Goal: Task Accomplishment & Management: Manage account settings

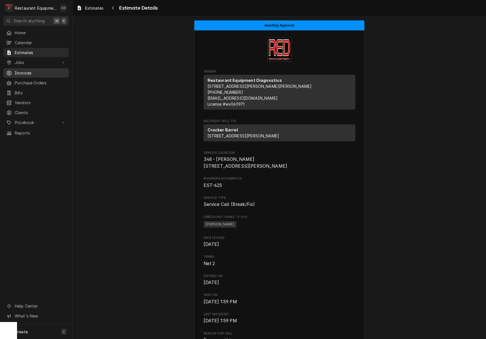
click at [33, 68] on link "Invoices" at bounding box center [35, 72] width 65 height 9
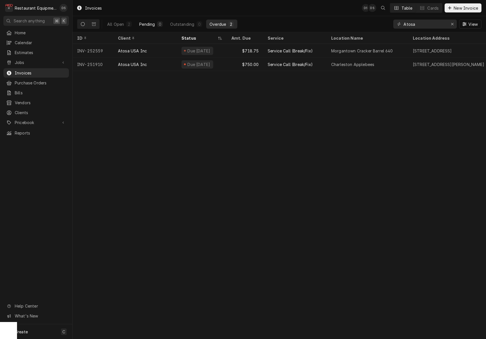
click at [154, 24] on div "Pending" at bounding box center [147, 24] width 16 height 6
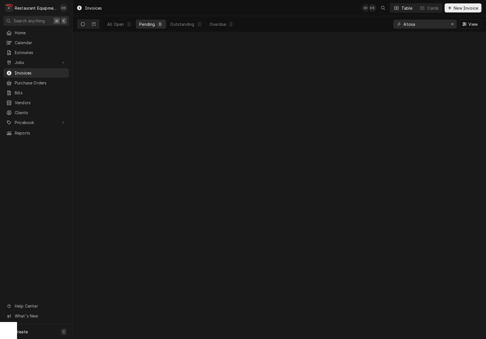
click at [154, 24] on div "Pending" at bounding box center [147, 24] width 16 height 6
click at [454, 22] on div "Erase input" at bounding box center [452, 24] width 6 height 6
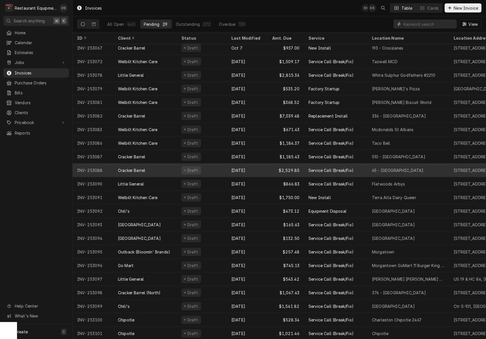
scroll to position [98, 0]
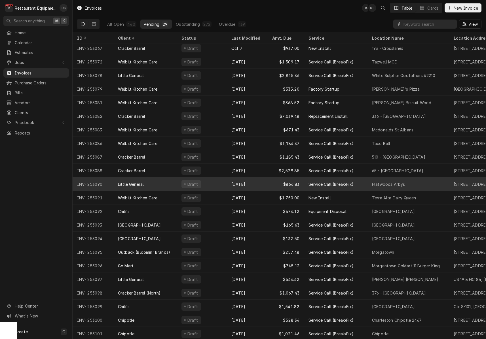
click at [164, 180] on div "Little General" at bounding box center [144, 184] width 63 height 14
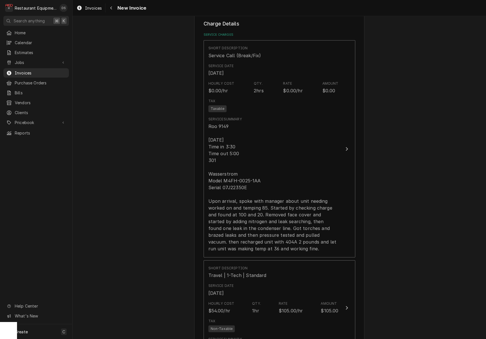
scroll to position [395, 0]
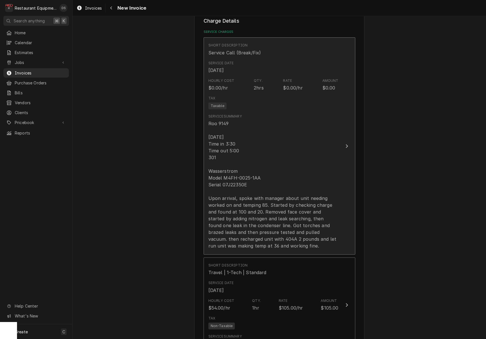
click at [284, 166] on div "Roo 9149 10/9/25 Time in 3:30 Time out 5:00 301 Wasserstrom Model M4FH-0025-1AA…" at bounding box center [273, 184] width 130 height 129
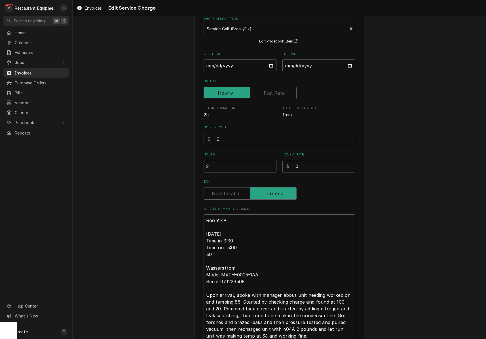
scroll to position [81, 0]
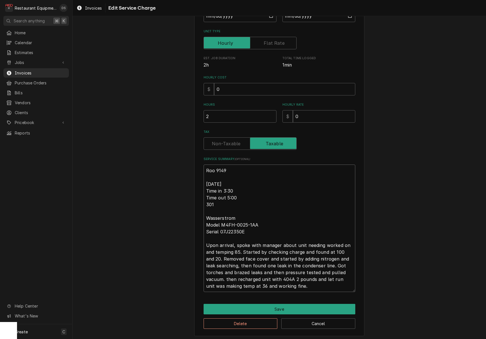
click at [235, 182] on textarea "Roo 9149 10/9/25 Time in 3:30 Time out 5:00 301 Wasserstrom Model M4FH-0025-1AA…" at bounding box center [279, 228] width 152 height 127
type textarea "x"
type textarea "Roo 9149 10/9/25. Time in 3:30 Time out 5:00 301 Wasserstrom Model M4FH-0025-1A…"
type textarea "x"
type textarea "Roo 9149 10/9/25. N Time in 3:30 Time out 5:00 301 Wasserstrom Model M4FH-0025-…"
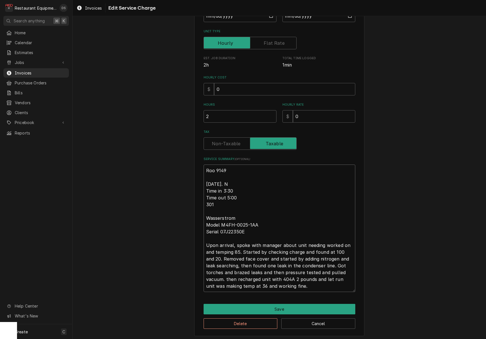
type textarea "x"
type textarea "Roo 9149 10/9/25. No Time in 3:30 Time out 5:00 301 Wasserstrom Model M4FH-0025…"
type textarea "x"
type textarea "Roo 9149 10/9/25. No Time in 3:30 Time out 5:00 301 Wasserstrom Model M4FH-0025…"
type textarea "x"
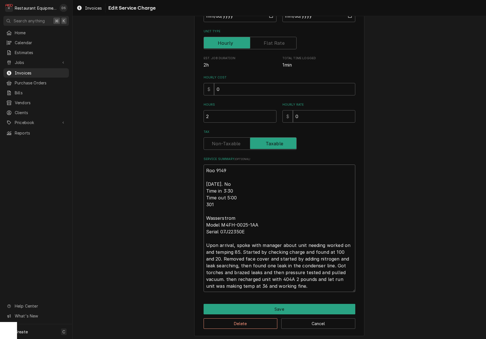
type textarea "Roo 9149 10/9/25. No T Time in 3:30 Time out 5:00 301 Wasserstrom Model M4FH-00…"
type textarea "x"
type textarea "Roo 9149 10/9/25. No Tr Time in 3:30 Time out 5:00 301 Wasserstrom Model M4FH-0…"
type textarea "x"
type textarea "Roo 9149 10/9/25. No Tra Time in 3:30 Time out 5:00 301 Wasserstrom Model M4FH-…"
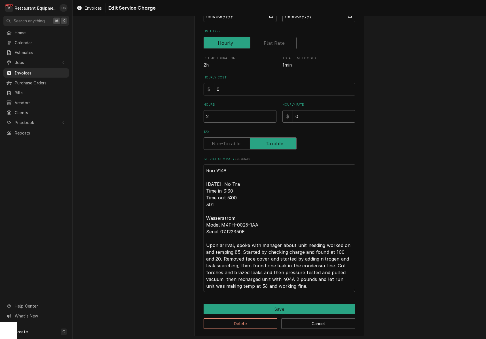
type textarea "x"
type textarea "Roo 9149 10/9/25. No Trav Time in 3:30 Time out 5:00 301 Wasserstrom Model M4FH…"
type textarea "x"
type textarea "Roo 9149 10/9/25. No Trave Time in 3:30 Time out 5:00 301 Wasserstrom Model M4F…"
type textarea "x"
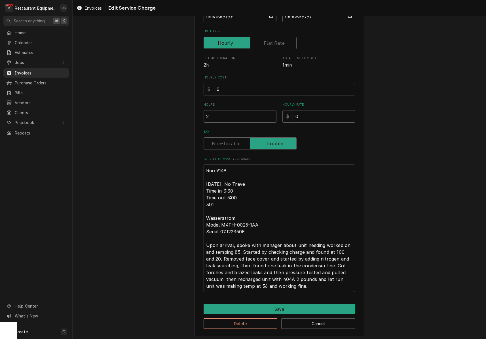
type textarea "Roo 9149 10/9/25. No Travel Time in 3:30 Time out 5:00 301 Wasserstrom Model M4…"
type textarea "x"
type textarea "Roo 9149 10/9/25. No Travel Time in 3:30 Time out 5:00 301 Wasserstrom Model M4…"
type textarea "x"
type textarea "Roo 9149 10/9/25. No Travel o Time in 3:30 Time out 5:00 301 Wasserstrom Model …"
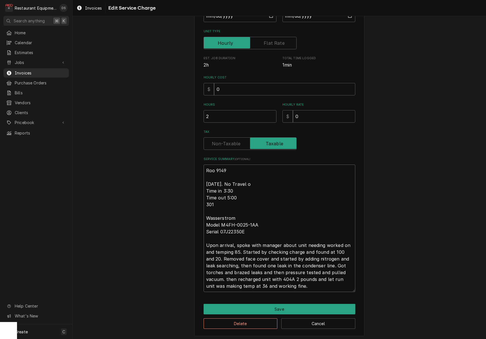
type textarea "x"
type textarea "Roo 9149 10/9/25. No Travel or Time in 3:30 Time out 5:00 301 Wasserstrom Model…"
type textarea "x"
type textarea "Roo 9149 10/9/25. No Travel or Time in 3:30 Time out 5:00 301 Wasserstrom Model…"
type textarea "x"
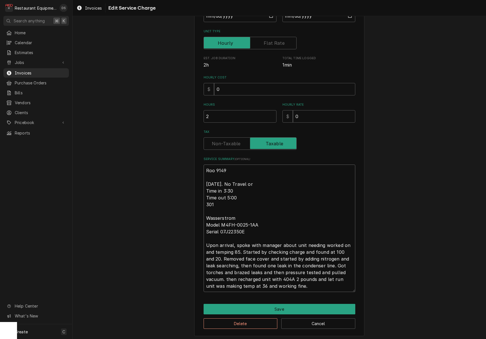
type textarea "Roo 9149 10/9/25. No Travel or T Time in 3:30 Time out 5:00 301 Wasserstrom Mod…"
type textarea "x"
type textarea "Roo 9149 10/9/25. No Travel or Tr Time in 3:30 Time out 5:00 301 Wasserstrom Mo…"
type textarea "x"
type textarea "Roo 9149 10/9/25. No Travel or Tru Time in 3:30 Time out 5:00 301 Wasserstrom M…"
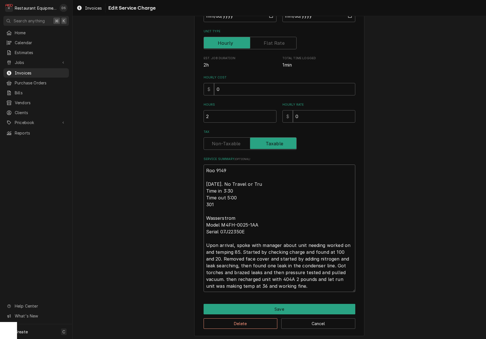
type textarea "x"
type textarea "Roo 9149 10/9/25. No Travel or Truc Time in 3:30 Time out 5:00 301 Wasserstrom …"
type textarea "x"
type textarea "Roo 9149 10/9/25. No Travel or Truck Time in 3:30 Time out 5:00 301 Wasserstrom…"
type textarea "x"
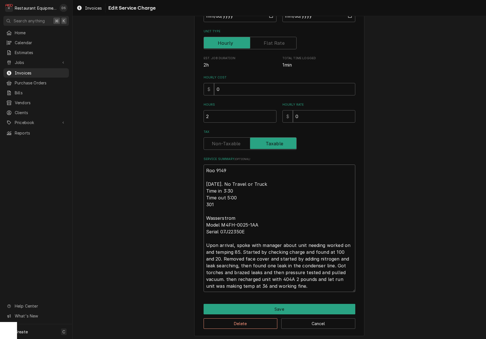
type textarea "Roo 9149 10/9/25. No Travel or Truck Time in 3:30 Time out 5:00 301 Wasserstrom…"
type textarea "x"
type textarea "Roo 9149 10/9/25. No Travel or Truck c Time in 3:30 Time out 5:00 301 Wasserstr…"
type textarea "x"
type textarea "Roo 9149 10/9/25. No Travel or Truck ch Time in 3:30 Time out 5:00 301 Wasserst…"
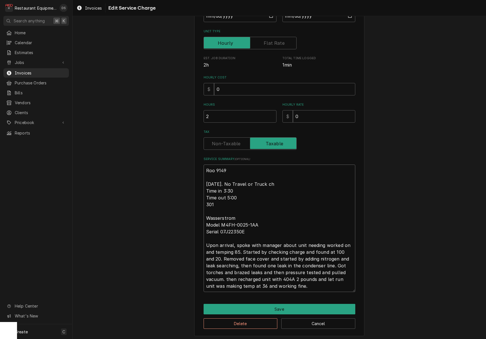
type textarea "x"
type textarea "Roo 9149 10/9/25. No Travel or Truck cha Time in 3:30 Time out 5:00 301 Wassers…"
type textarea "x"
type textarea "Roo 9149 10/9/25. No Travel or Truck char Time in 3:30 Time out 5:00 301 Wasser…"
type textarea "x"
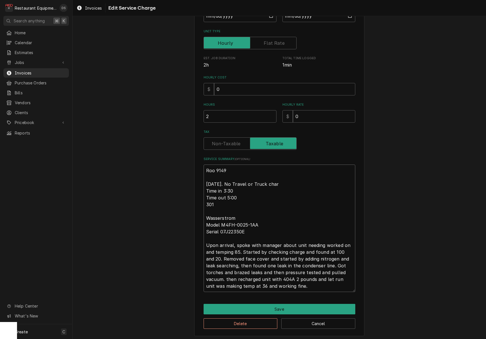
type textarea "Roo 9149 10/9/25. No Travel or Truck charg Time in 3:30 Time out 5:00 301 Wasse…"
type textarea "x"
type textarea "Roo 9149 10/9/25. No Travel or Truck charge Time in 3:30 Time out 5:00 301 Wass…"
type textarea "x"
type textarea "Roo 9149 10/9/25. No Travel or Truck charge Time in 3:30 Time out 5:00 301 Wass…"
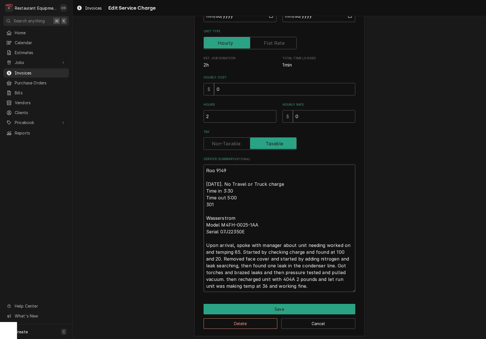
type textarea "x"
type textarea "Roo 9149 10/9/25. No Travel or Truck charge o Time in 3:30 Time out 5:00 301 Wa…"
type textarea "x"
type textarea "Roo 9149 10/9/25. No Travel or Truck charge or Time in 3:30 Time out 5:00 301 W…"
type textarea "x"
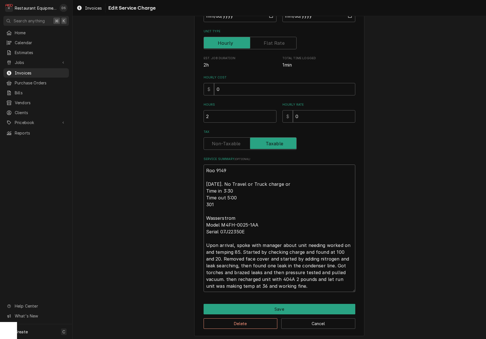
type textarea "Roo 9149 10/9/25. No Travel or Truck charge or Time in 3:30 Time out 5:00 301 W…"
type textarea "x"
type textarea "Roo 9149 10/9/25. No Travel or Truck charge or O Time in 3:30 Time out 5:00 301…"
type textarea "x"
type textarea "Roo 9149 10/9/25. No Travel or Truck charge or OT Time in 3:30 Time out 5:00 30…"
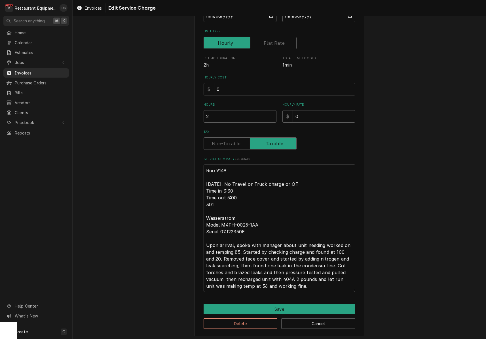
type textarea "x"
type textarea "Roo 9149 10/9/25. No Travel or Truck charge or OT Time in 3:30 Time out 5:00 30…"
click at [278, 304] on button "Save" at bounding box center [279, 309] width 152 height 10
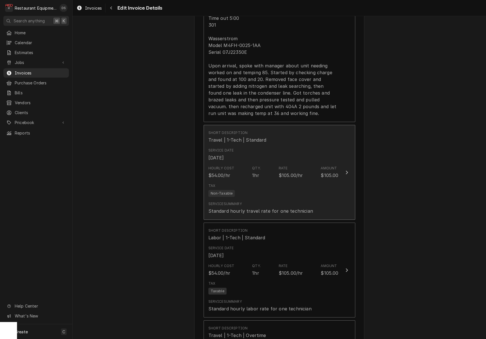
scroll to position [529, 0]
click at [292, 197] on div "Service Summary Standard hourly travel rate for one technician" at bounding box center [273, 206] width 130 height 18
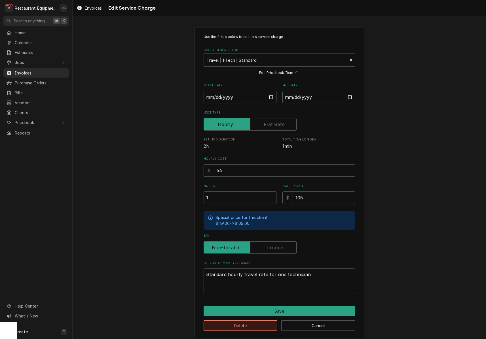
click at [265, 323] on button "Delete" at bounding box center [240, 325] width 74 height 10
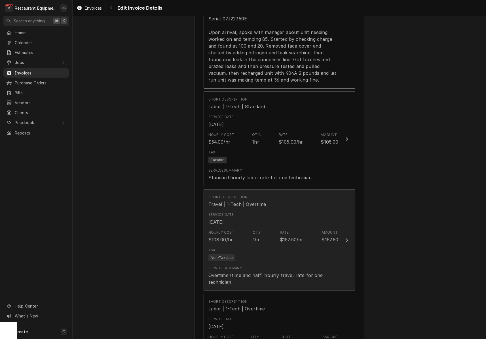
scroll to position [576, 0]
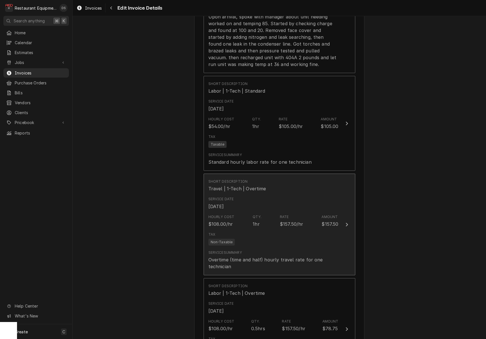
click at [268, 230] on div "Tax Non-Taxable" at bounding box center [273, 239] width 130 height 18
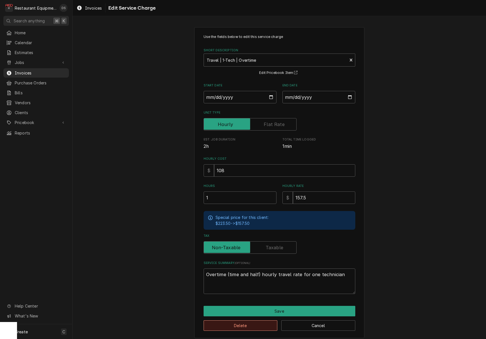
click at [245, 324] on button "Delete" at bounding box center [240, 325] width 74 height 10
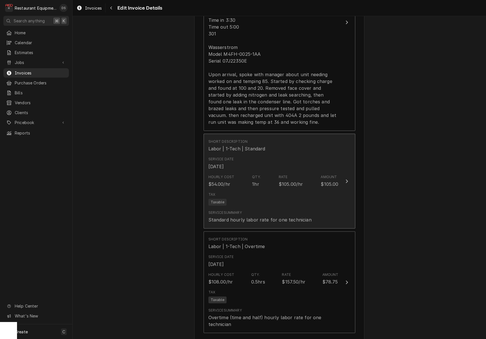
scroll to position [516, 0]
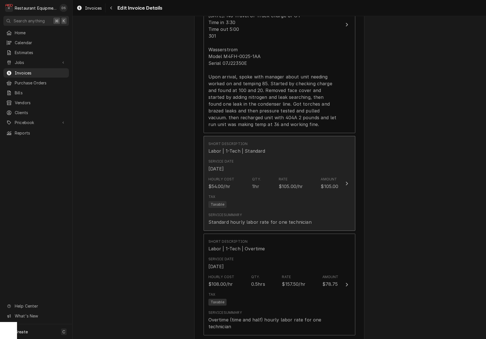
click at [268, 210] on div "Service Summary Standard hourly labor rate for one technician" at bounding box center [273, 219] width 130 height 18
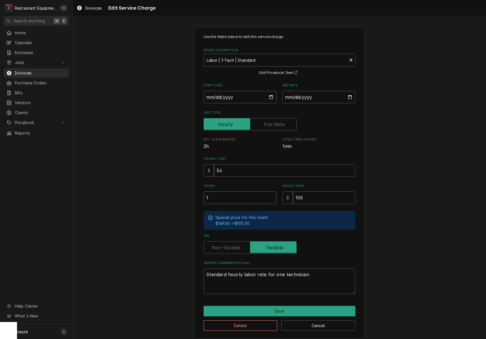
click at [248, 195] on input "1" at bounding box center [239, 198] width 73 height 12
type textarea "x"
type input "1.5"
click at [271, 306] on button "Save" at bounding box center [279, 311] width 152 height 10
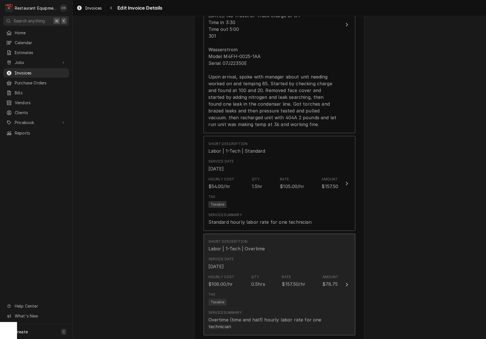
click at [268, 282] on div "Hourly Cost $108.00/hr Qty. 0.5hrs Rate $157.50/hr Amount $78.75" at bounding box center [273, 281] width 130 height 18
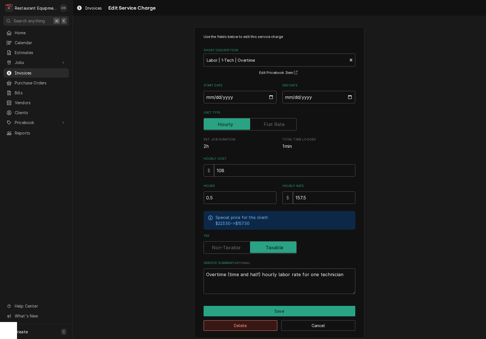
click at [245, 322] on button "Delete" at bounding box center [240, 325] width 74 height 10
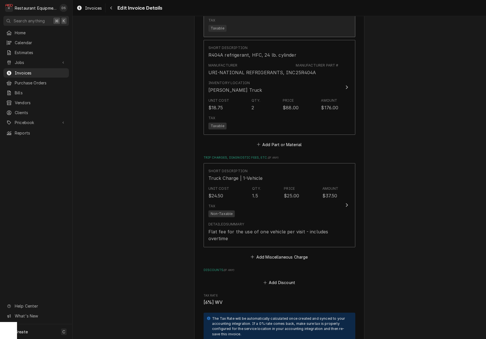
scroll to position [836, 0]
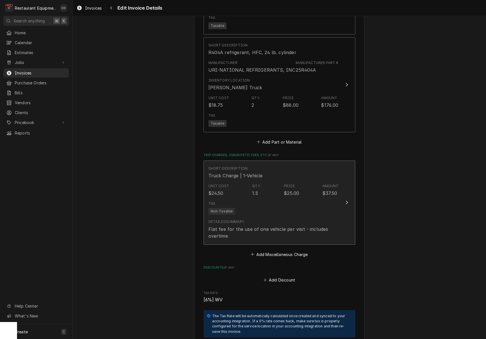
click at [281, 203] on div "Tax Non-Taxable" at bounding box center [273, 208] width 130 height 18
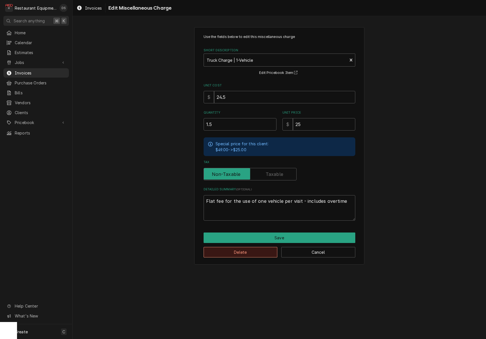
click at [260, 253] on button "Delete" at bounding box center [240, 252] width 74 height 10
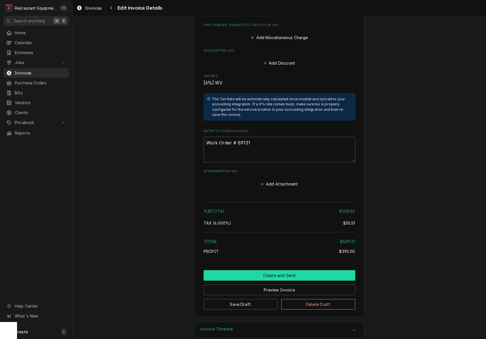
click at [275, 270] on button "Create and Send" at bounding box center [279, 275] width 152 height 10
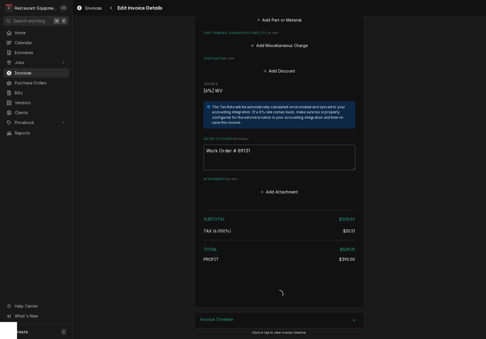
scroll to position [949, 0]
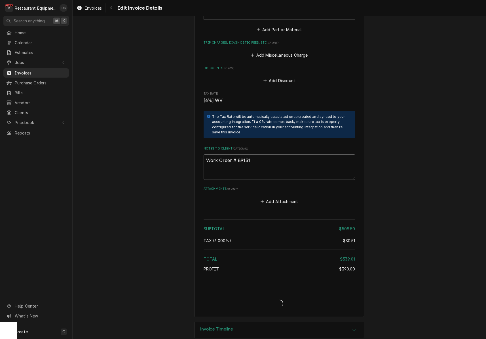
type textarea "x"
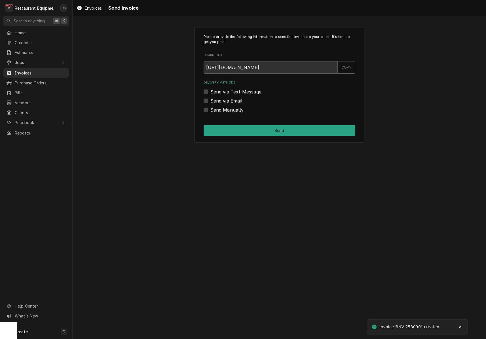
click at [206, 98] on div "Send via Email" at bounding box center [279, 100] width 152 height 7
click at [210, 100] on label "Send via Email" at bounding box center [226, 100] width 32 height 7
click at [210, 100] on input "Send via Email" at bounding box center [286, 103] width 152 height 12
checkbox input "true"
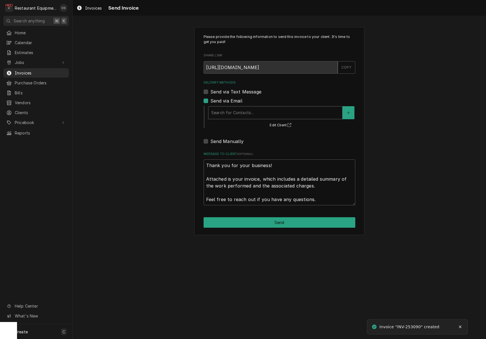
click at [231, 109] on div "Delivery Methods" at bounding box center [275, 113] width 128 height 10
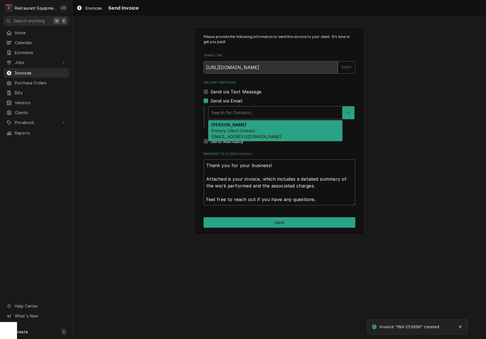
drag, startPoint x: 234, startPoint y: 124, endPoint x: 256, endPoint y: 171, distance: 52.4
click at [234, 124] on strong "ROBIN HATCHER" at bounding box center [228, 124] width 35 height 5
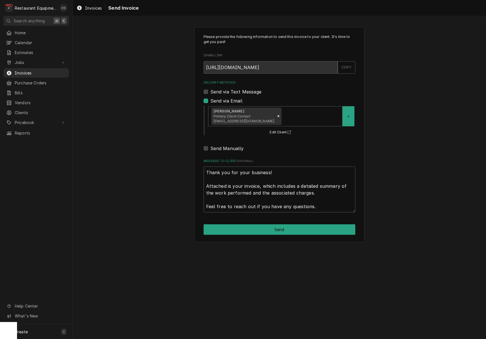
click at [283, 227] on button "Send" at bounding box center [279, 229] width 152 height 10
type textarea "x"
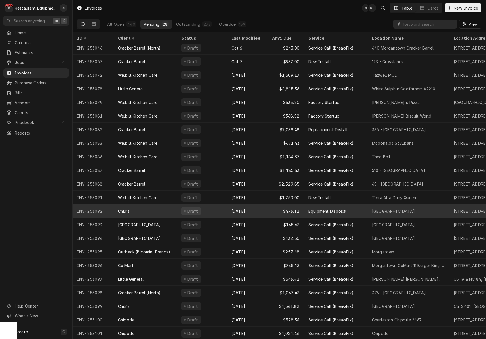
scroll to position [84, 0]
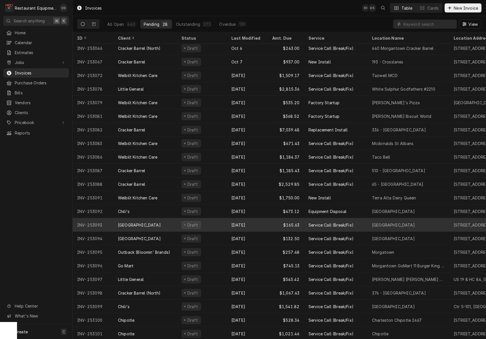
click at [222, 224] on div "Draft" at bounding box center [202, 225] width 50 height 14
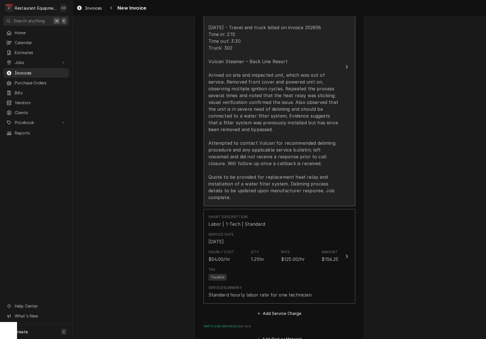
scroll to position [602, 0]
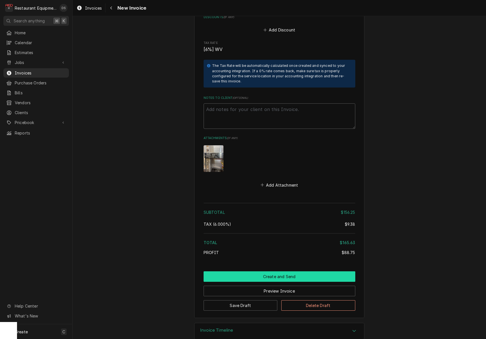
click at [269, 271] on button "Create and Send" at bounding box center [279, 276] width 152 height 10
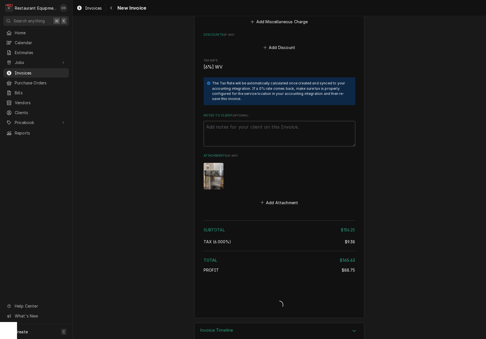
type textarea "x"
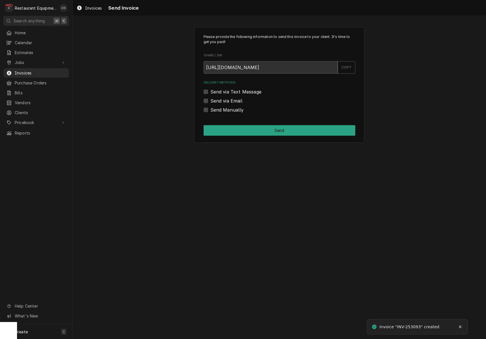
click at [210, 101] on label "Send via Email" at bounding box center [226, 100] width 32 height 7
click at [210, 101] on input "Send via Email" at bounding box center [286, 103] width 152 height 12
checkbox input "true"
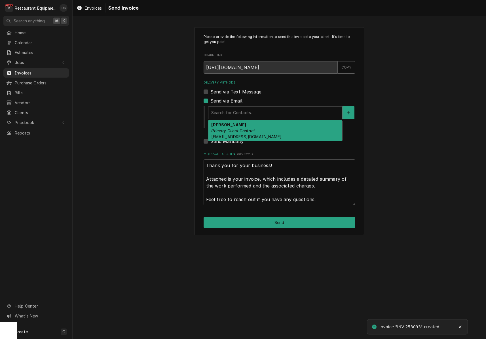
click at [241, 112] on div "Search for Contacts..." at bounding box center [275, 113] width 128 height 6
drag, startPoint x: 240, startPoint y: 128, endPoint x: 243, endPoint y: 148, distance: 19.7
click at [240, 129] on em "Primary Client Contact" at bounding box center [233, 130] width 44 height 5
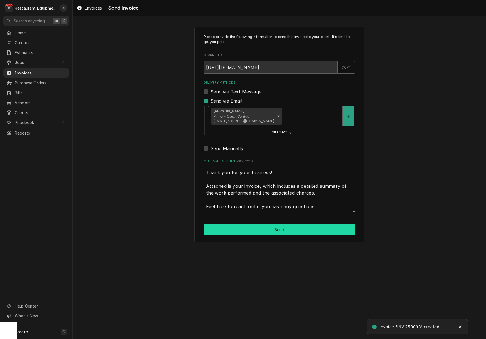
click at [268, 228] on button "Send" at bounding box center [279, 229] width 152 height 10
type textarea "x"
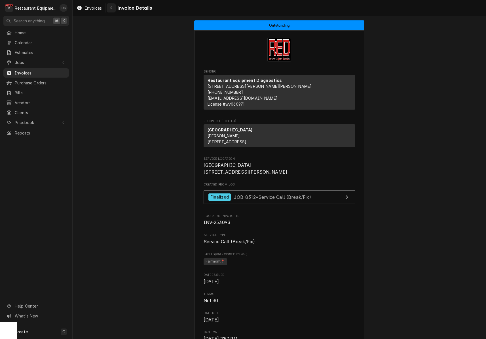
click at [110, 9] on icon "Navigate back" at bounding box center [111, 8] width 3 height 4
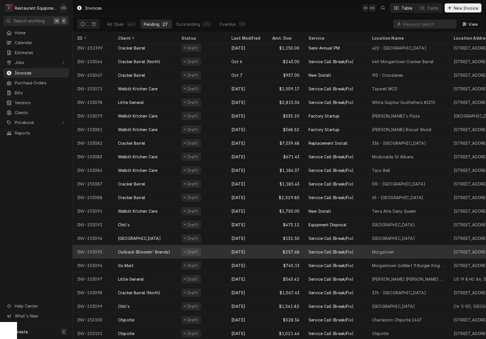
scroll to position [71, 0]
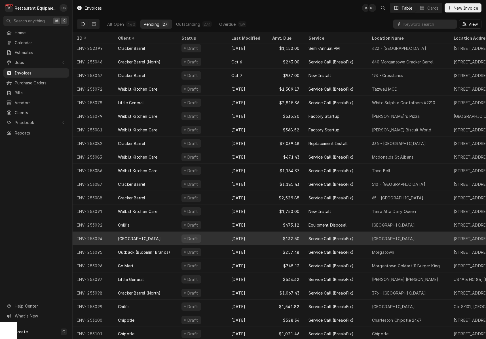
click at [231, 237] on div "Oct 10" at bounding box center [247, 239] width 41 height 14
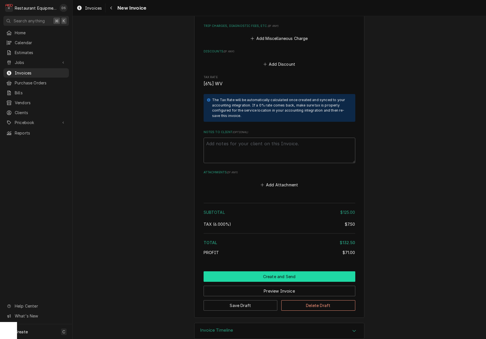
click at [243, 271] on button "Create and Send" at bounding box center [279, 276] width 152 height 10
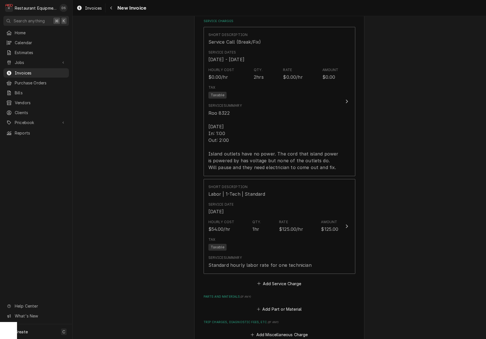
scroll to position [450, 0]
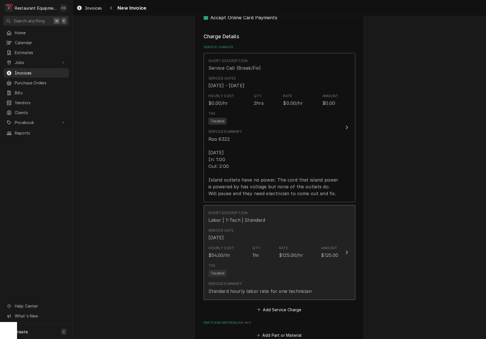
type textarea "x"
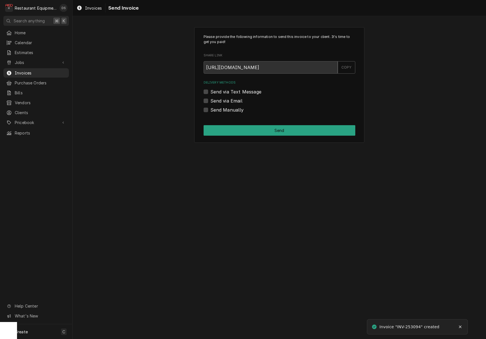
click at [208, 100] on div "Send via Email" at bounding box center [279, 100] width 152 height 7
click at [210, 101] on label "Send via Email" at bounding box center [226, 100] width 32 height 7
click at [210, 101] on input "Send via Email" at bounding box center [286, 103] width 152 height 12
checkbox input "true"
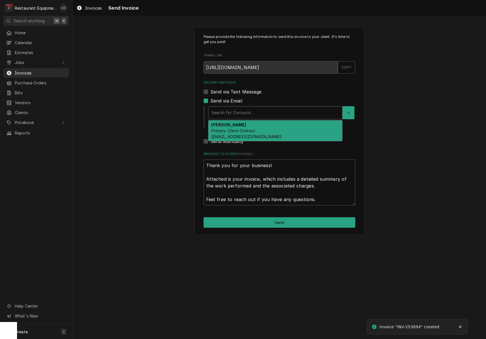
click at [239, 112] on div "Search for Contacts..." at bounding box center [275, 113] width 128 height 6
click at [243, 128] on em "Primary Client Contact" at bounding box center [233, 130] width 44 height 5
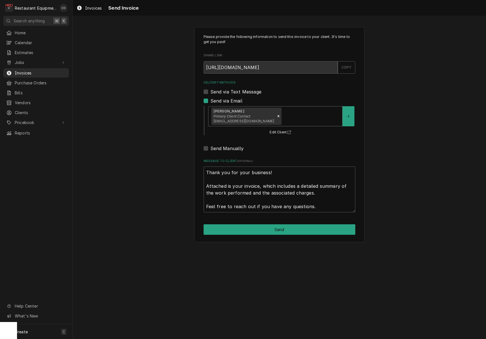
click at [284, 230] on button "Send" at bounding box center [279, 229] width 152 height 10
type textarea "x"
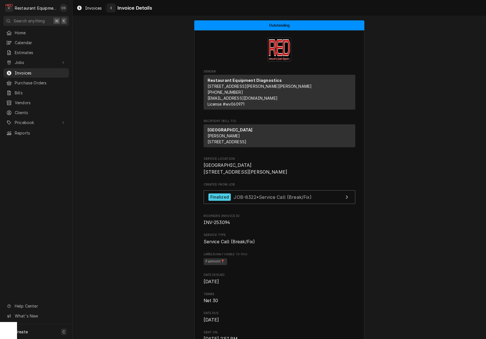
click at [113, 8] on div "Navigate back" at bounding box center [111, 8] width 6 height 6
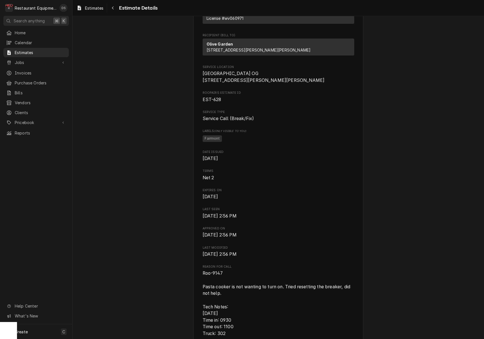
scroll to position [83, 0]
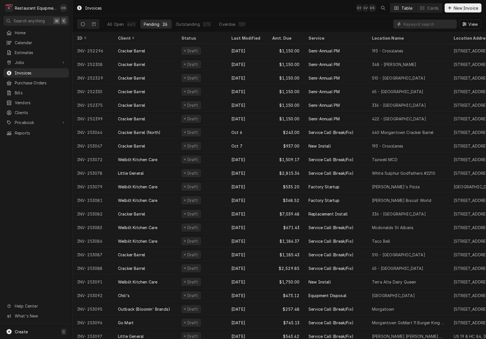
click at [419, 23] on input "Dynamic Content Wrapper" at bounding box center [428, 24] width 50 height 9
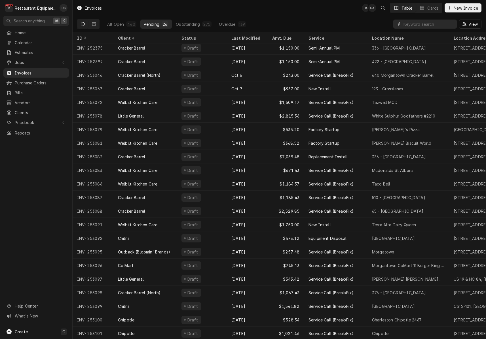
scroll to position [57, 0]
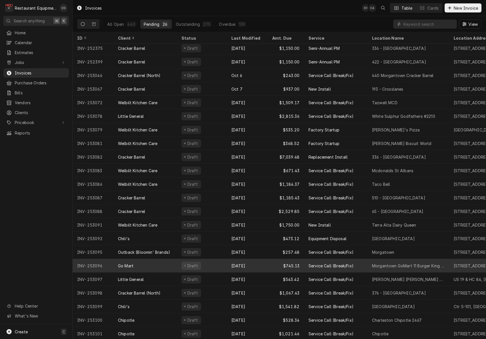
click at [263, 260] on div "[DATE]" at bounding box center [247, 266] width 41 height 14
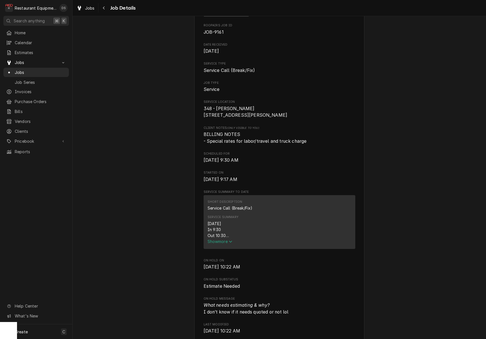
scroll to position [57, 0]
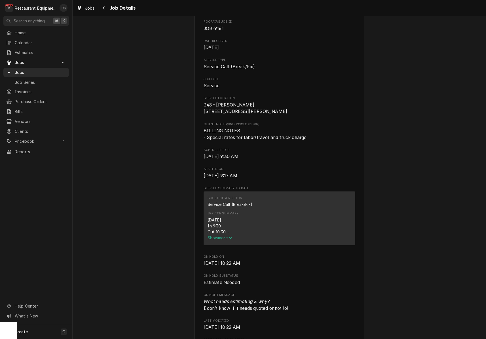
click at [225, 240] on span "Show more" at bounding box center [219, 237] width 25 height 5
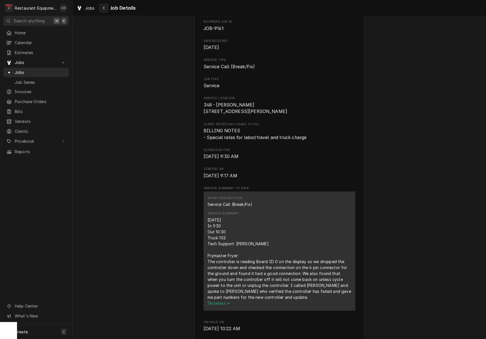
click at [104, 7] on icon "Navigate back" at bounding box center [104, 8] width 3 height 4
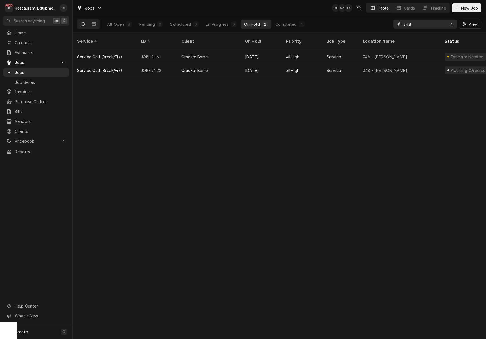
click at [418, 25] on input "348" at bounding box center [424, 24] width 42 height 9
type input "9068"
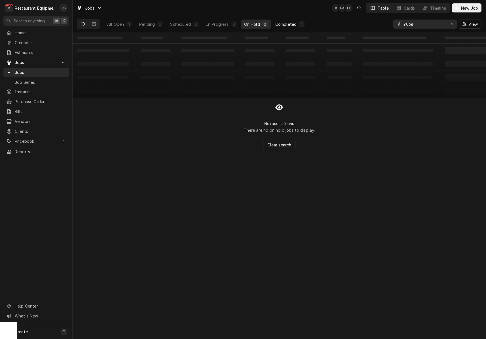
click at [282, 22] on div "Completed" at bounding box center [285, 24] width 21 height 6
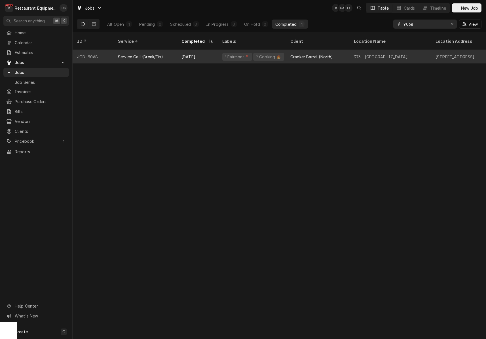
click at [322, 54] on div "Cracker Barrel (North)" at bounding box center [311, 57] width 43 height 6
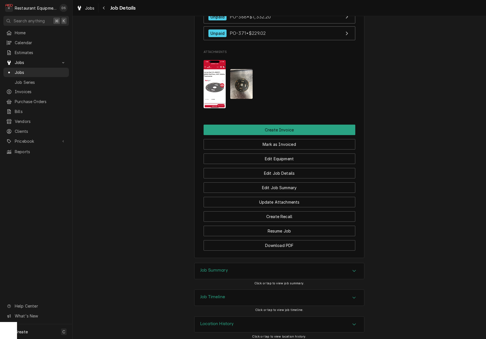
click at [254, 268] on div "Job Summary" at bounding box center [278, 271] width 169 height 16
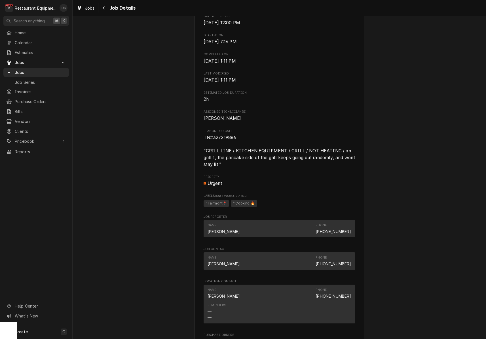
scroll to position [197, 0]
drag, startPoint x: 235, startPoint y: 138, endPoint x: 213, endPoint y: 140, distance: 21.9
click at [214, 140] on span "TN#327219886 "GRILL LINE / KITCHEN EQUIPMENT / GRILL / NOT HEATING / on grill 1…" at bounding box center [279, 151] width 153 height 32
copy span "327219886"
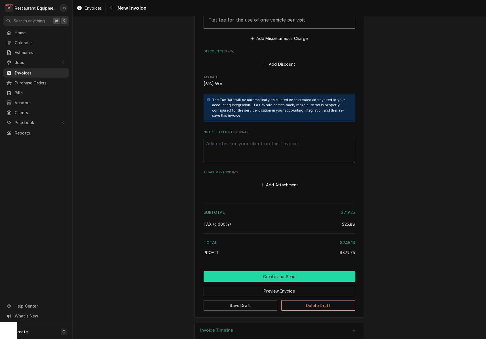
click at [265, 271] on button "Create and Send" at bounding box center [279, 276] width 152 height 10
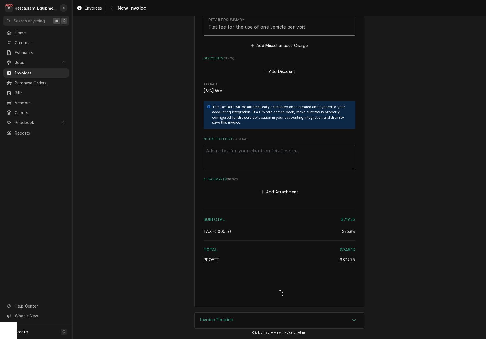
scroll to position [1151, 0]
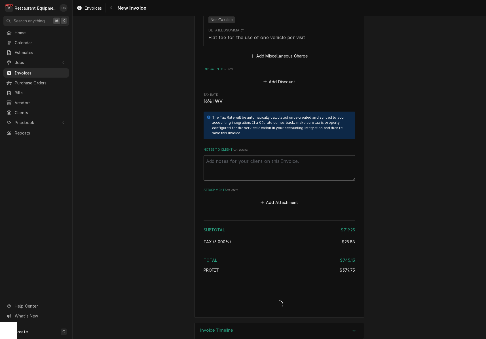
type textarea "x"
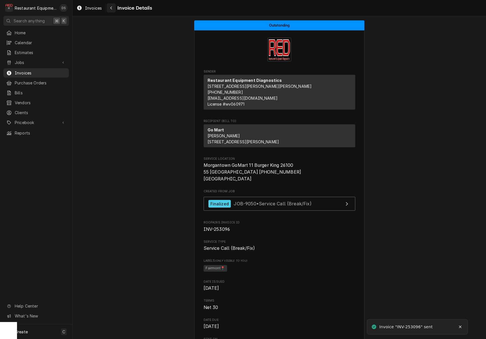
click at [114, 7] on div "Navigate back" at bounding box center [111, 8] width 6 height 6
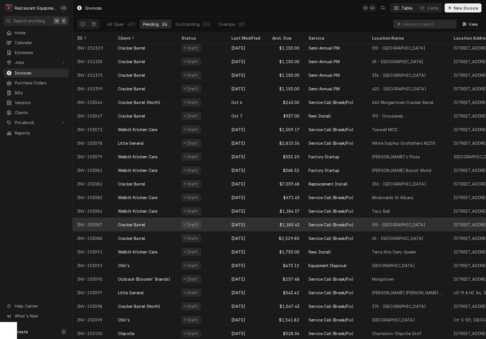
scroll to position [30, 0]
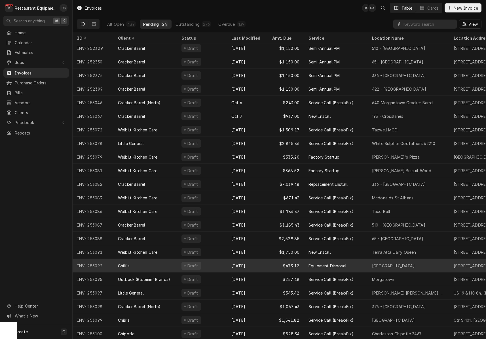
click at [160, 265] on div "Chili's" at bounding box center [144, 266] width 63 height 14
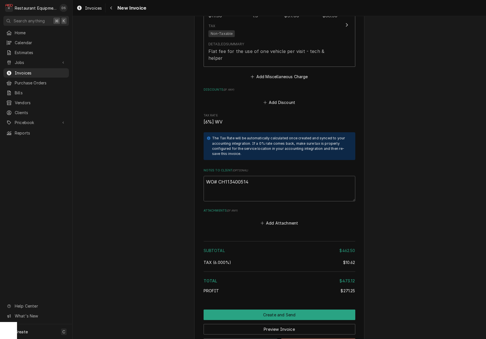
scroll to position [933, 0]
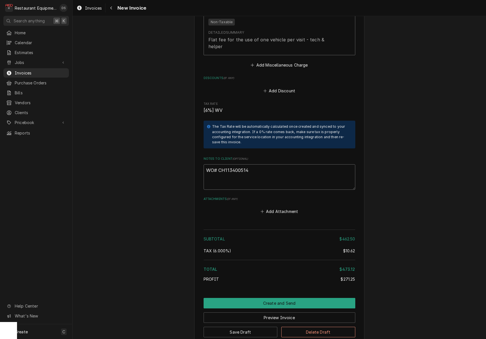
drag, startPoint x: 250, startPoint y: 154, endPoint x: 226, endPoint y: 152, distance: 23.3
click at [219, 164] on textarea "WO# CH113400514" at bounding box center [279, 176] width 152 height 25
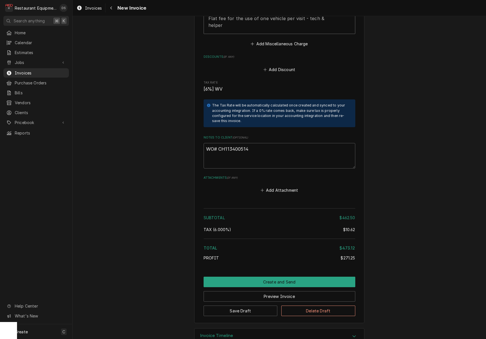
scroll to position [954, 0]
click at [279, 292] on button "Preview Invoice" at bounding box center [279, 297] width 152 height 10
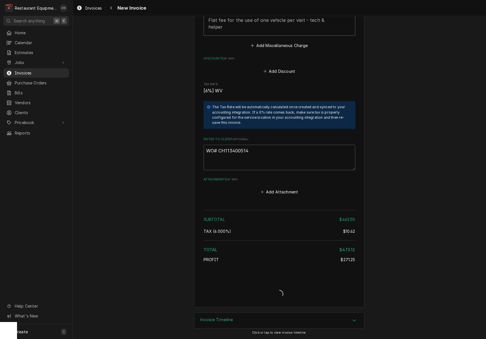
scroll to position [937, 0]
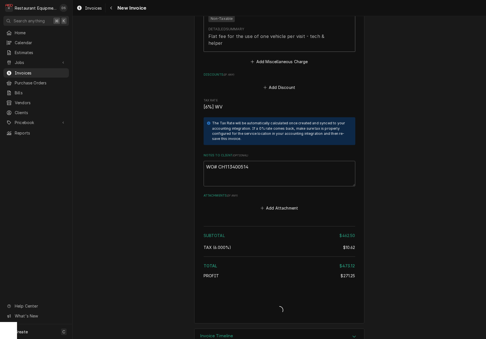
type textarea "x"
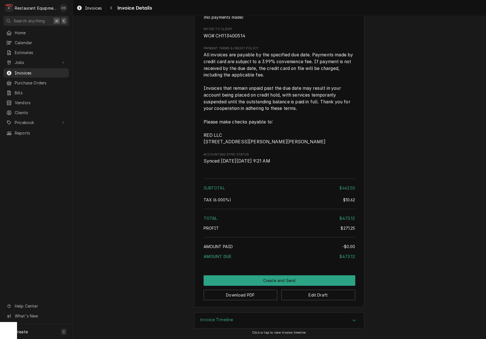
scroll to position [891, 0]
click at [288, 278] on button "Create and Send" at bounding box center [279, 280] width 152 height 10
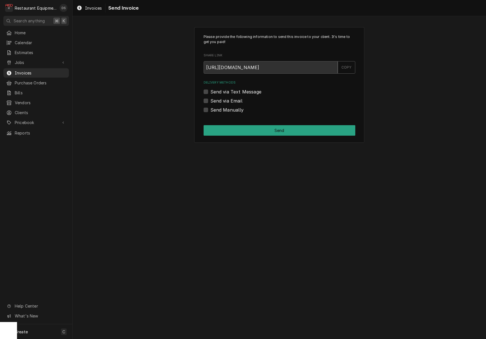
click at [210, 109] on label "Send Manually" at bounding box center [226, 110] width 33 height 7
click at [210, 109] on input "Send Manually" at bounding box center [286, 113] width 152 height 12
checkbox input "true"
click at [259, 130] on button "Send" at bounding box center [279, 130] width 152 height 10
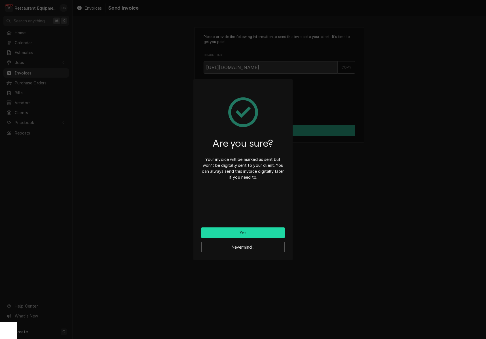
click at [259, 232] on button "Yes" at bounding box center [242, 233] width 83 height 10
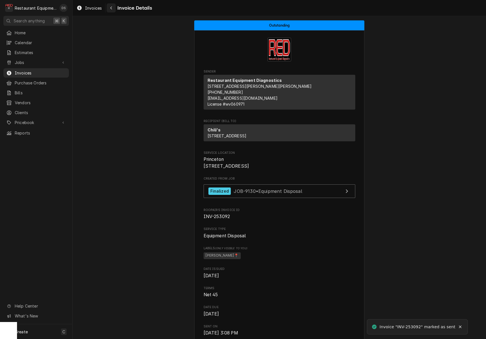
click at [113, 9] on div "Navigate back" at bounding box center [111, 8] width 6 height 6
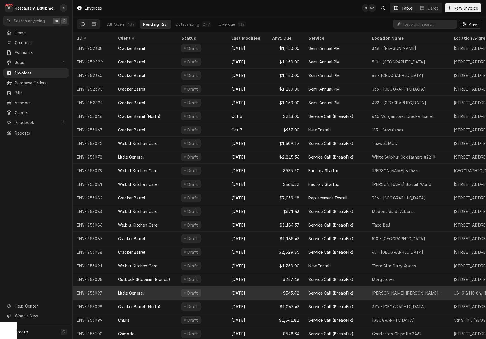
click at [260, 290] on div "Oct 10" at bounding box center [247, 293] width 41 height 14
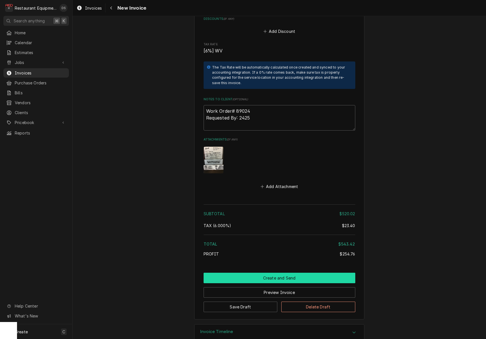
scroll to position [1078, 0]
click at [282, 273] on button "Create and Send" at bounding box center [279, 278] width 152 height 10
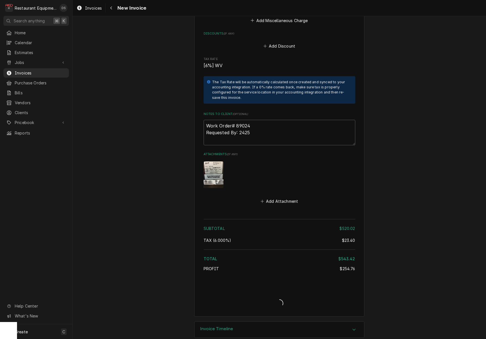
type textarea "x"
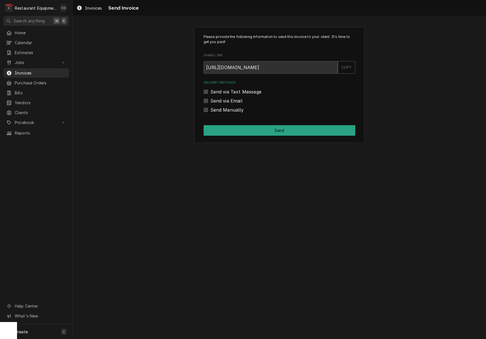
click at [210, 101] on label "Send via Email" at bounding box center [226, 100] width 32 height 7
click at [210, 101] on input "Send via Email" at bounding box center [286, 103] width 152 height 12
checkbox input "true"
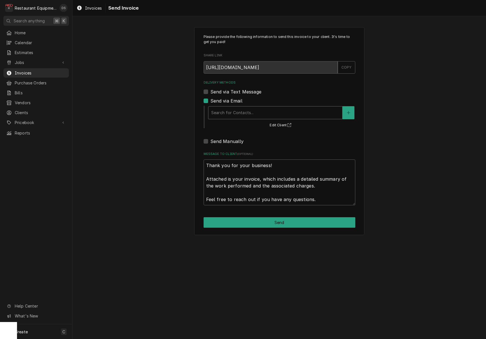
click at [275, 114] on div "Delivery Methods" at bounding box center [275, 113] width 128 height 10
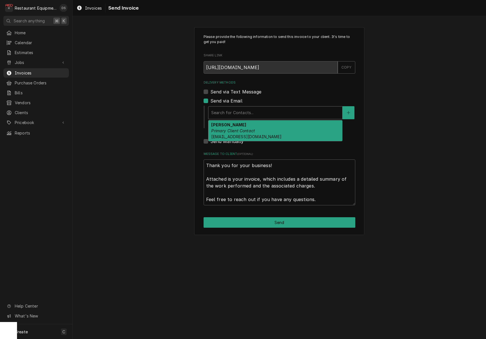
click at [263, 126] on div "ROBIN HATCHER Primary Client Contact rhatcher@lgstores.com" at bounding box center [275, 130] width 134 height 21
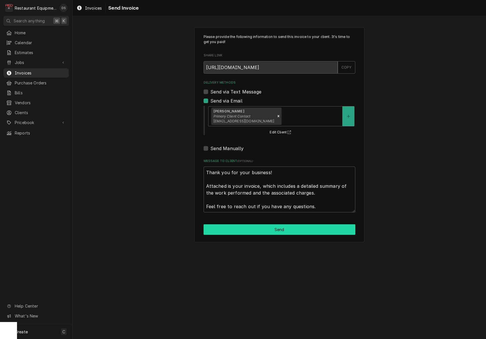
click at [293, 227] on button "Send" at bounding box center [279, 229] width 152 height 10
type textarea "x"
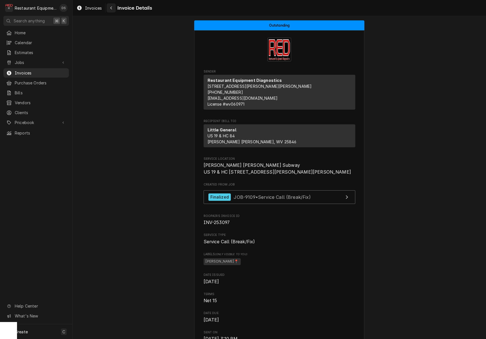
click at [109, 9] on div "Navigate back" at bounding box center [111, 8] width 6 height 6
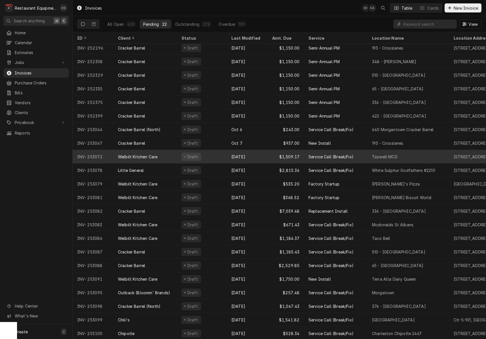
scroll to position [3, 0]
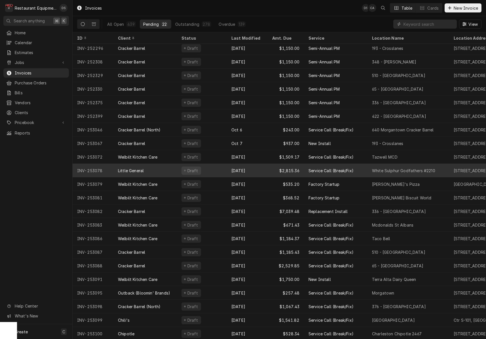
click at [208, 169] on div "Draft" at bounding box center [202, 171] width 50 height 14
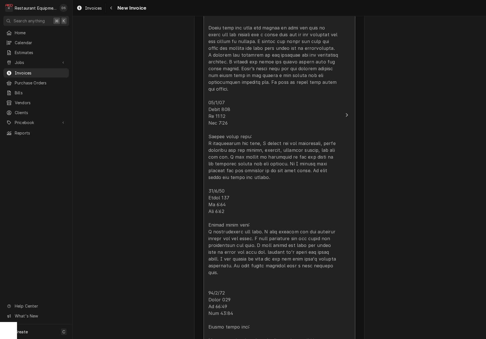
scroll to position [534, 0]
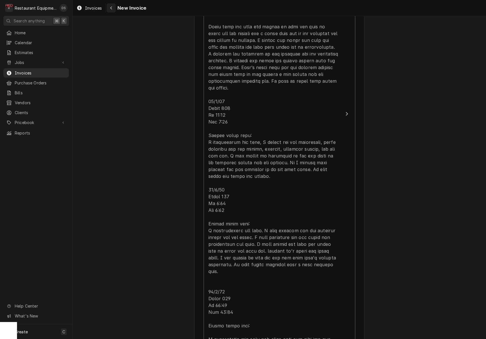
click at [111, 10] on div "Navigate back" at bounding box center [111, 8] width 6 height 6
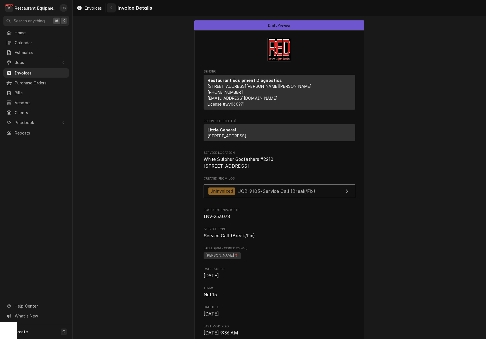
click at [111, 8] on icon "Navigate back" at bounding box center [111, 8] width 3 height 4
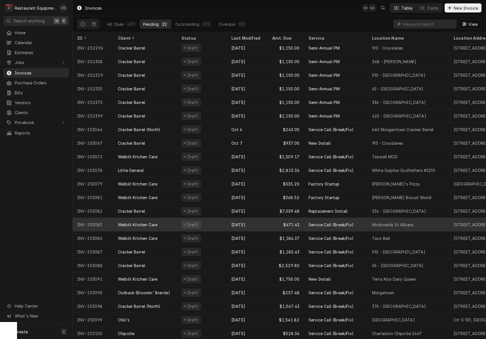
scroll to position [3, 0]
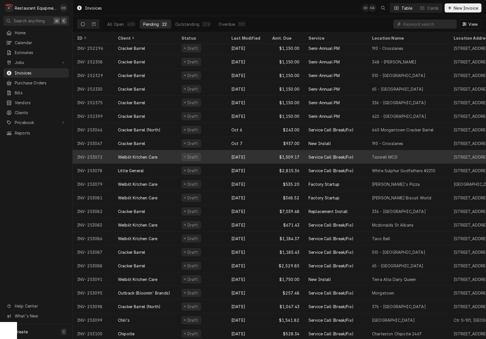
click at [225, 155] on div "Draft" at bounding box center [202, 157] width 50 height 14
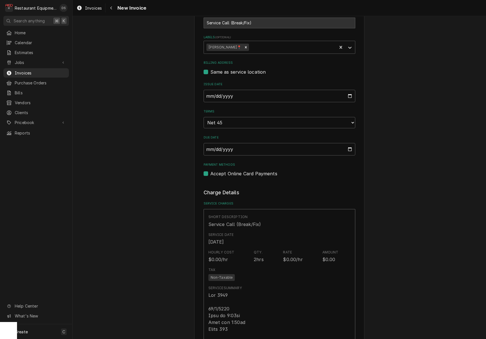
scroll to position [189, 0]
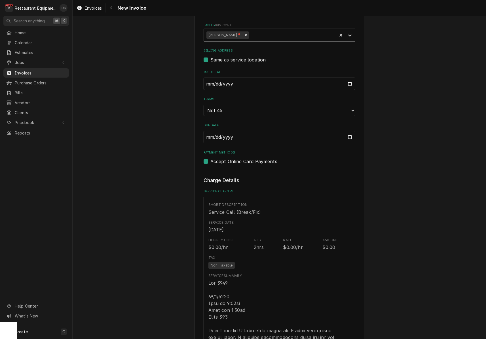
click at [233, 84] on input "[DATE]" at bounding box center [279, 84] width 152 height 12
type input "[DATE]"
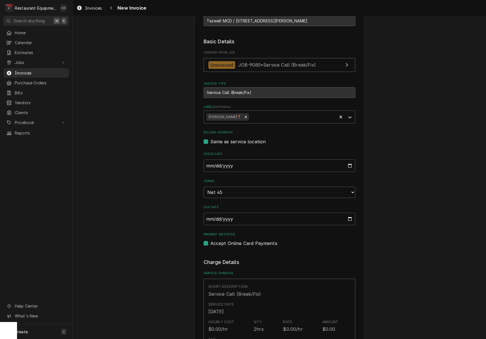
scroll to position [86, 0]
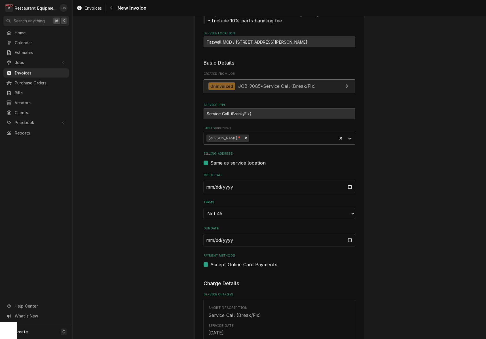
click at [259, 86] on span "JOB-9085 • Service Call (Break/Fix)" at bounding box center [277, 86] width 78 height 6
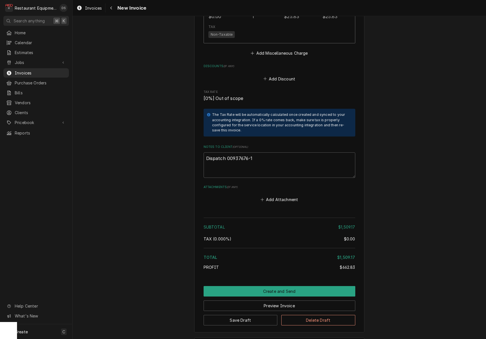
scroll to position [1254, 0]
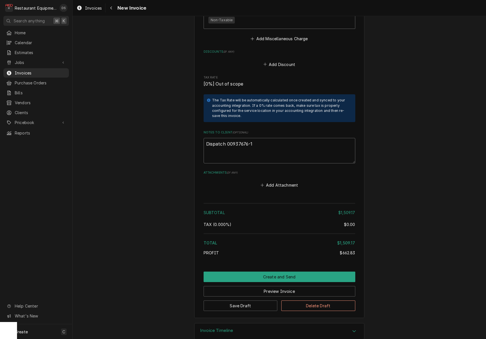
drag, startPoint x: 267, startPoint y: 145, endPoint x: 269, endPoint y: 139, distance: 6.4
click at [268, 141] on textarea "Dispatch 00937676-1" at bounding box center [279, 150] width 152 height 25
type textarea "x"
type textarea "Dispatch 00937676-1"
type textarea "x"
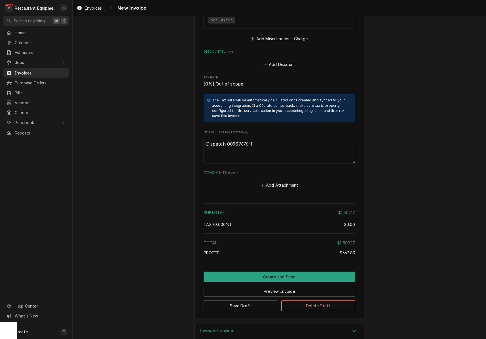
type textarea "Dispatch 00937676-1"
type textarea "x"
type textarea "Dispatch 00937676-1"
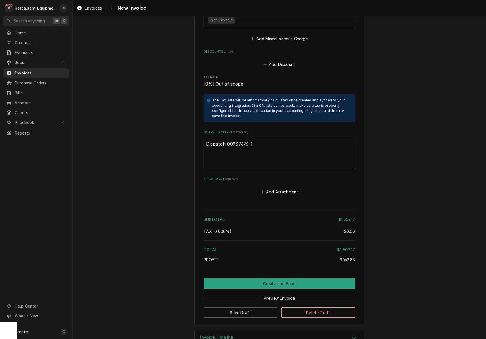
type textarea "x"
type textarea "Dispatch 00937676-1"
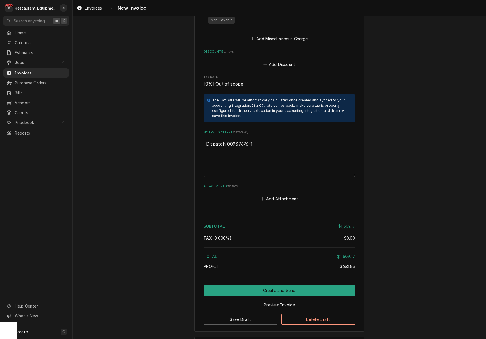
paste textarea "Asset Information: Brand/Asset Group/Model: Multiplex MAM0004R-P Serial Number …"
type textarea "x"
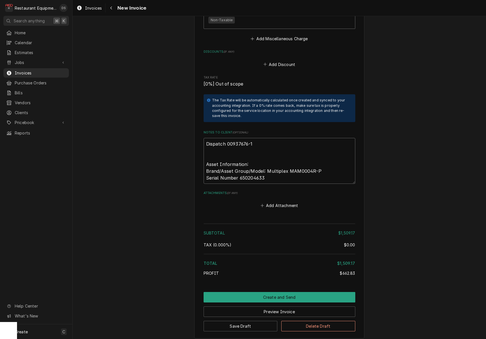
drag, startPoint x: 267, startPoint y: 169, endPoint x: 239, endPoint y: 170, distance: 28.1
click at [239, 170] on textarea "Dispatch 00937676-1 Asset Information: Brand/Asset Group/Model: Multiplex MAM00…" at bounding box center [279, 161] width 152 height 46
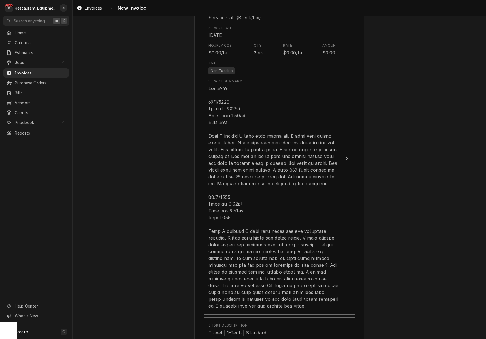
scroll to position [355, 0]
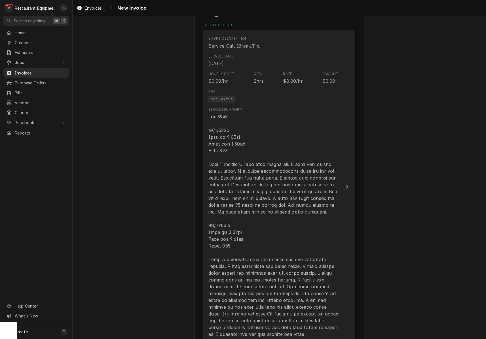
type textarea "Dispatch 00937676-1 Asset Information: Brand/Asset Group/Model: Multiplex MAM00…"
click at [233, 170] on div "Update Line Item" at bounding box center [273, 225] width 130 height 224
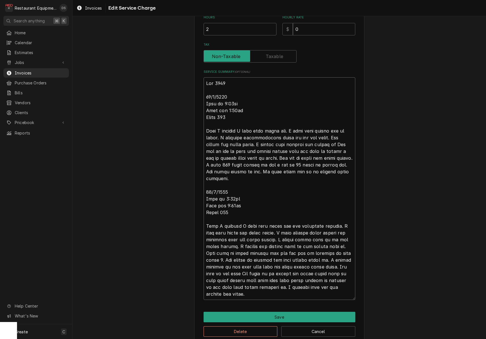
scroll to position [177, 0]
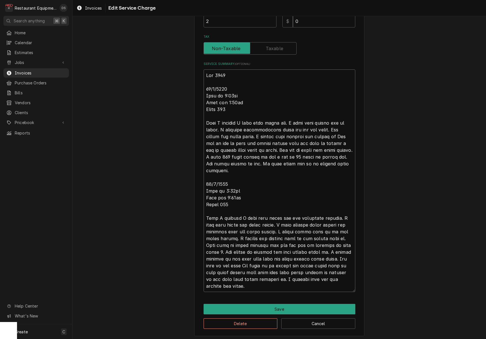
drag, startPoint x: 205, startPoint y: 158, endPoint x: 284, endPoint y: 283, distance: 147.6
click at [291, 288] on textarea "Service Summary ( optional )" at bounding box center [279, 180] width 152 height 223
click at [284, 307] on button "Save" at bounding box center [279, 309] width 152 height 10
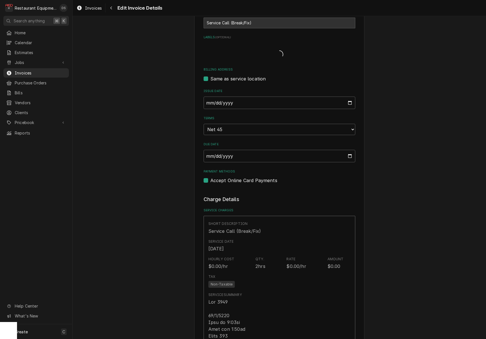
type textarea "x"
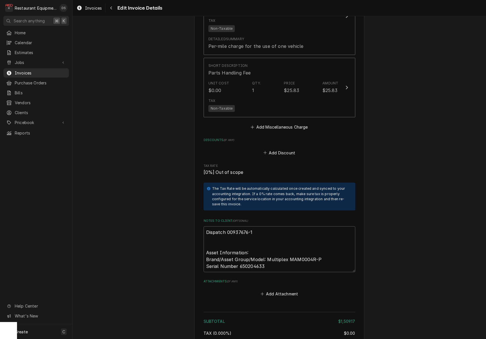
scroll to position [1178, 0]
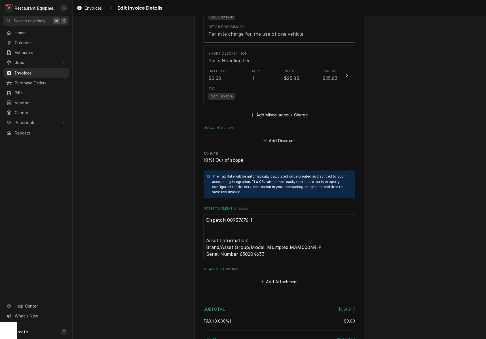
drag, startPoint x: 260, startPoint y: 213, endPoint x: 234, endPoint y: 211, distance: 25.9
click at [226, 214] on textarea "Dispatch 00937676-1 Asset Information: Brand/Asset Group/Model: Multiplex MAM00…" at bounding box center [279, 237] width 152 height 46
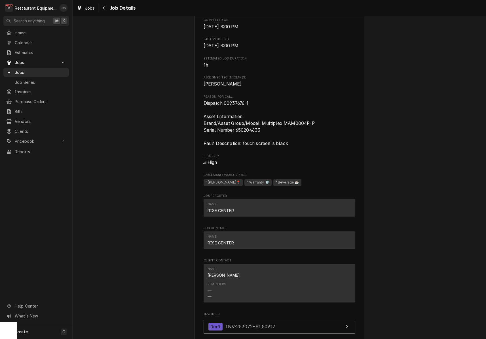
scroll to position [232, 0]
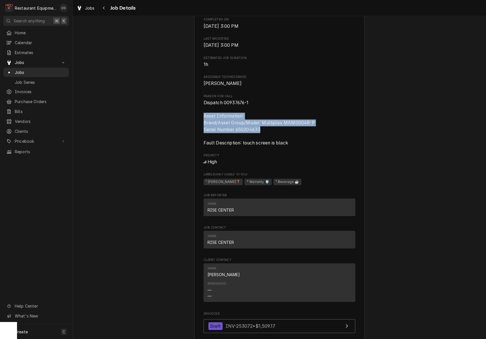
drag, startPoint x: 261, startPoint y: 131, endPoint x: 218, endPoint y: 120, distance: 44.3
click at [202, 117] on div "Welbilt Kitchen Care Tazwell MCD / [STREET_ADDRESS] Open in Maps Roopairs Job I…" at bounding box center [279, 187] width 170 height 766
copy span "Asset Information: Brand/Asset Group/Model: Multiplex MAM0004R-P Serial Number …"
